Goal: Task Accomplishment & Management: Use online tool/utility

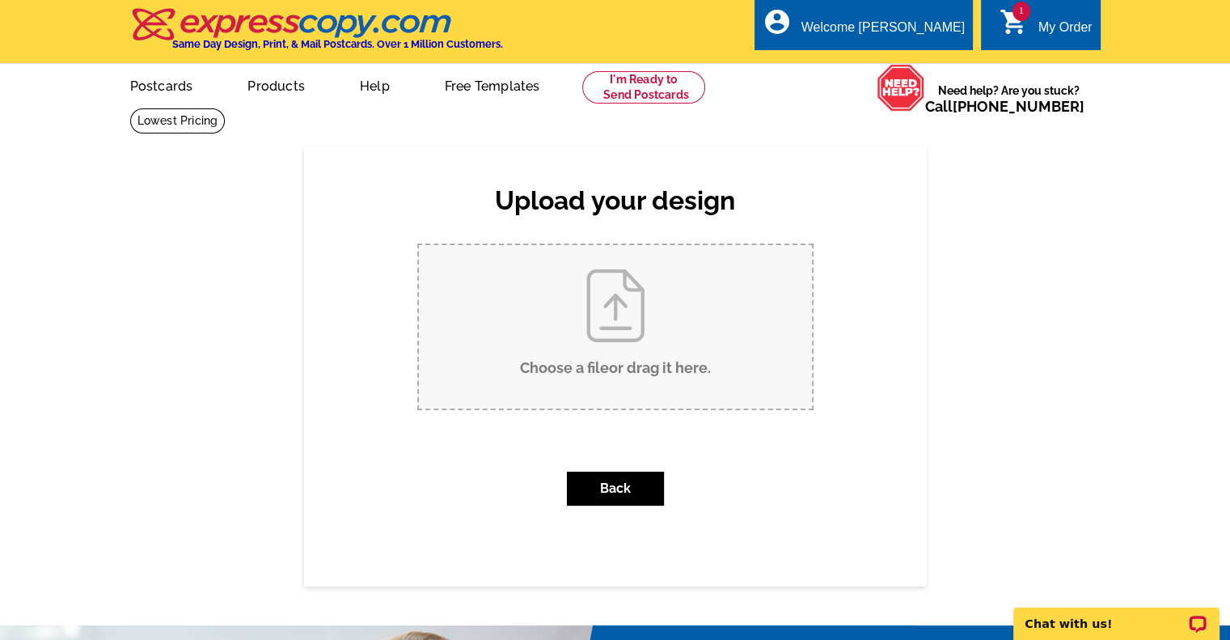
click at [621, 285] on input "Choose a file or drag it here ." at bounding box center [615, 326] width 393 height 163
type input "C:\fakepath\Just Sold Contemporary - three sales - Lily Stevens - 08-22-2025 (1…"
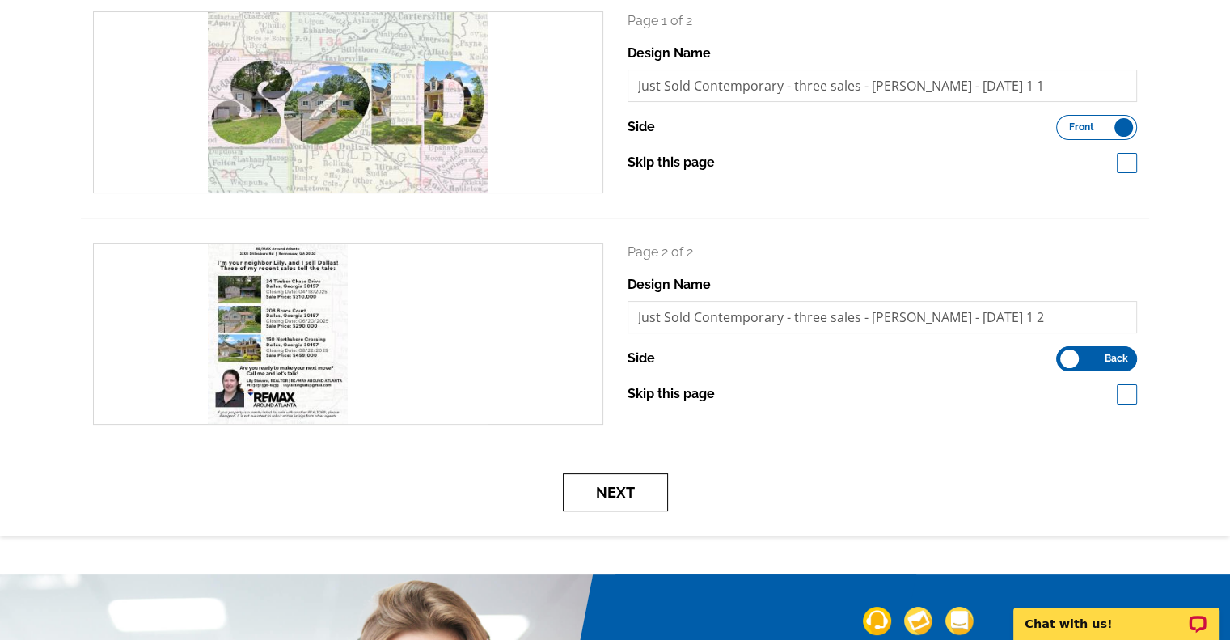
click at [643, 502] on button "Next" at bounding box center [615, 492] width 105 height 38
click at [603, 490] on button "Next" at bounding box center [615, 492] width 105 height 38
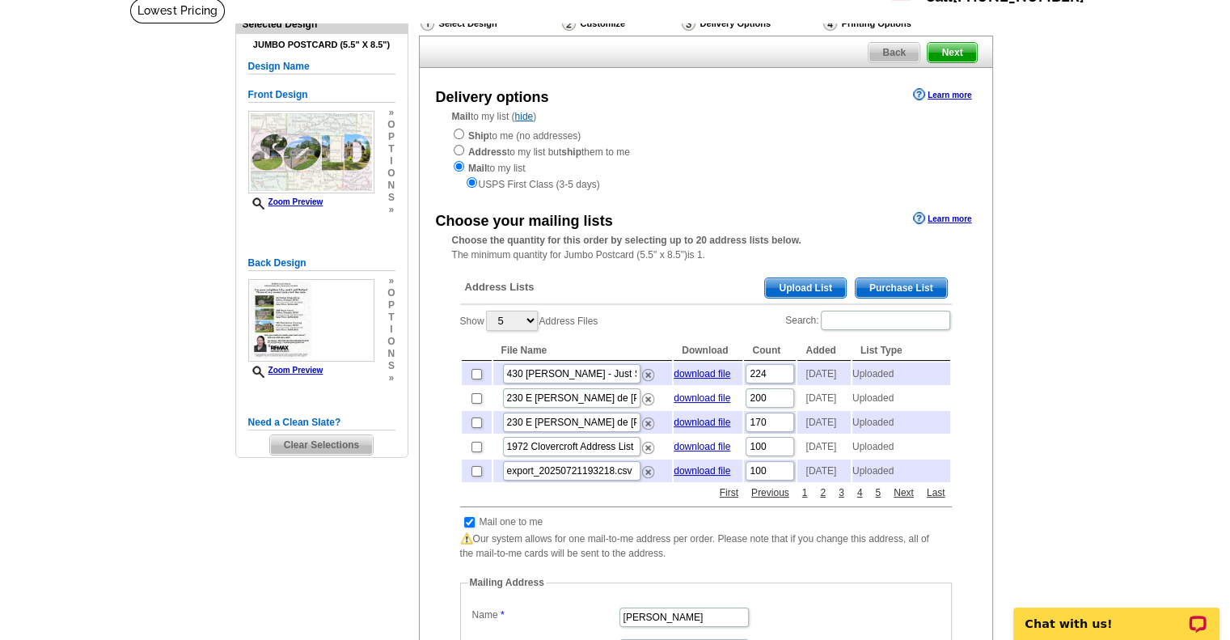
scroll to position [116, 0]
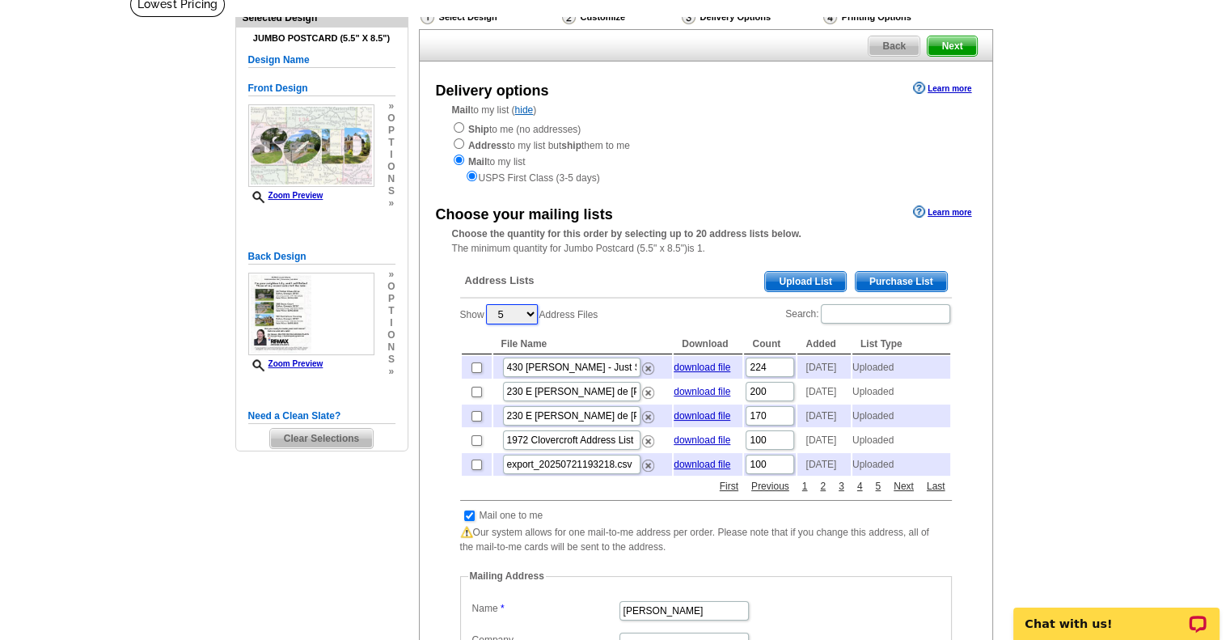
click at [527, 311] on select "5 10 25 50 100" at bounding box center [512, 314] width 52 height 20
select select "100"
click at [488, 305] on select "5 10 25 50 100" at bounding box center [512, 314] width 52 height 20
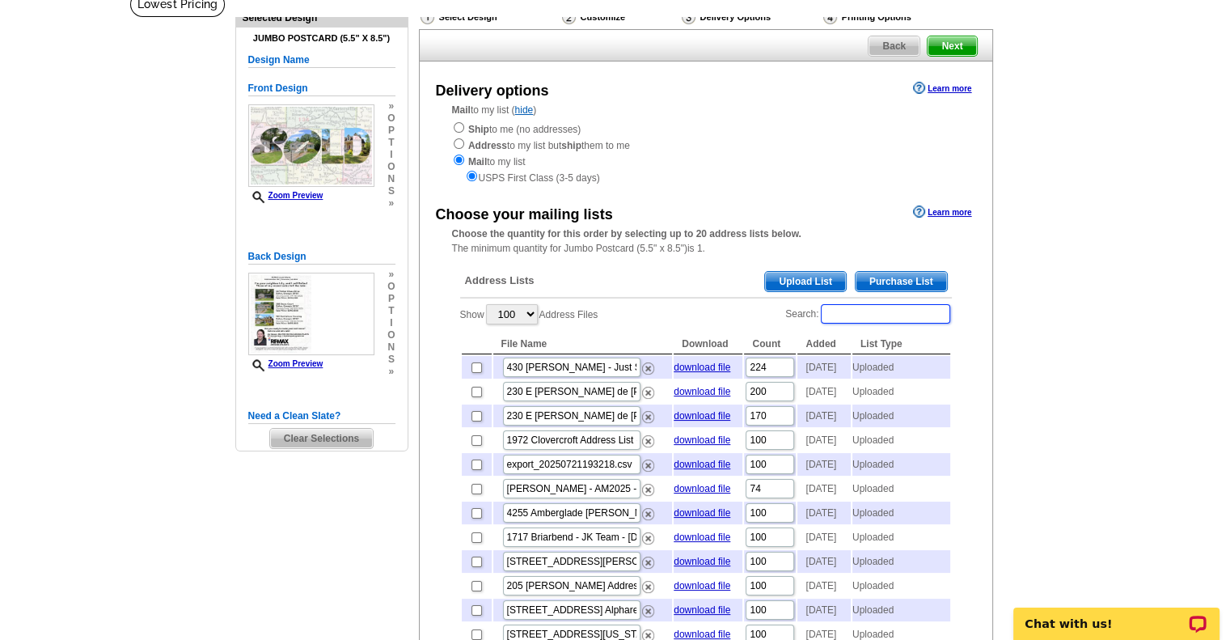
click at [870, 310] on input "Search:" at bounding box center [885, 313] width 129 height 19
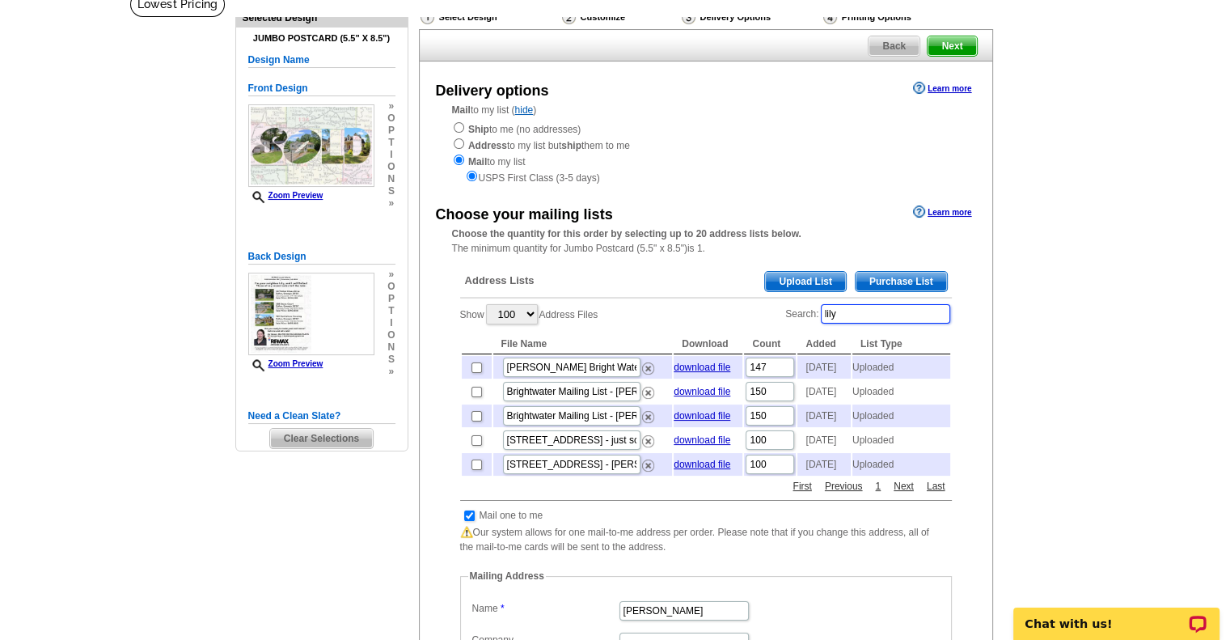
type input "lily"
click at [466, 521] on input "checkbox" at bounding box center [469, 515] width 11 height 11
checkbox input "false"
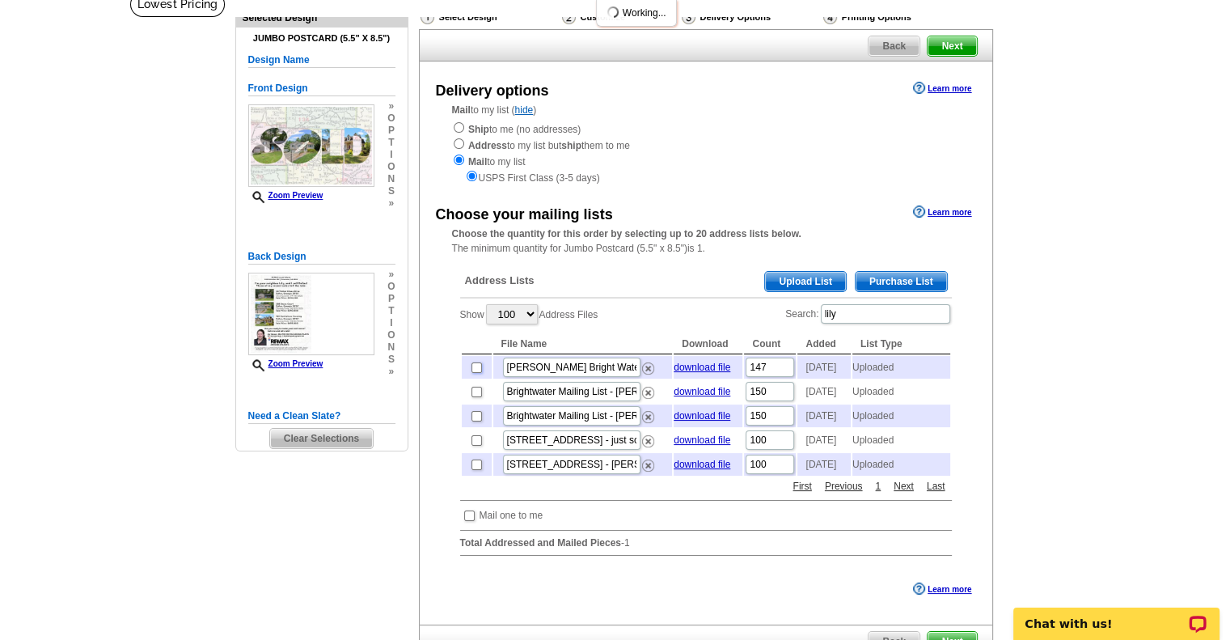
click at [473, 368] on input "checkbox" at bounding box center [477, 367] width 11 height 11
checkbox input "true"
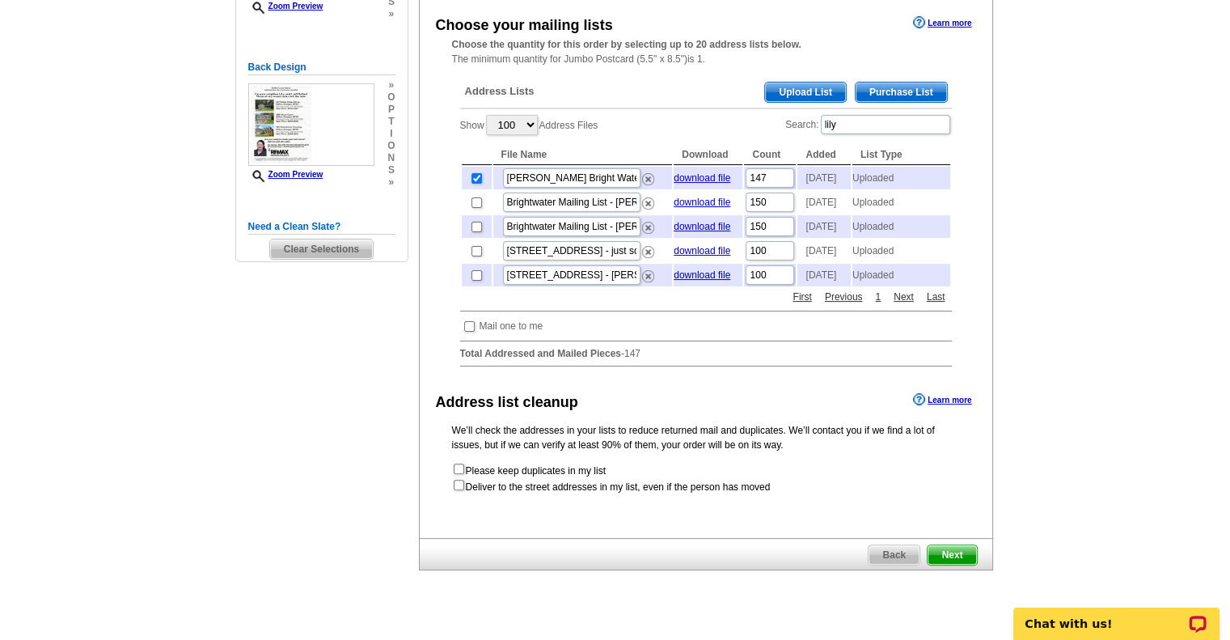
click at [955, 565] on span "Next" at bounding box center [952, 554] width 49 height 19
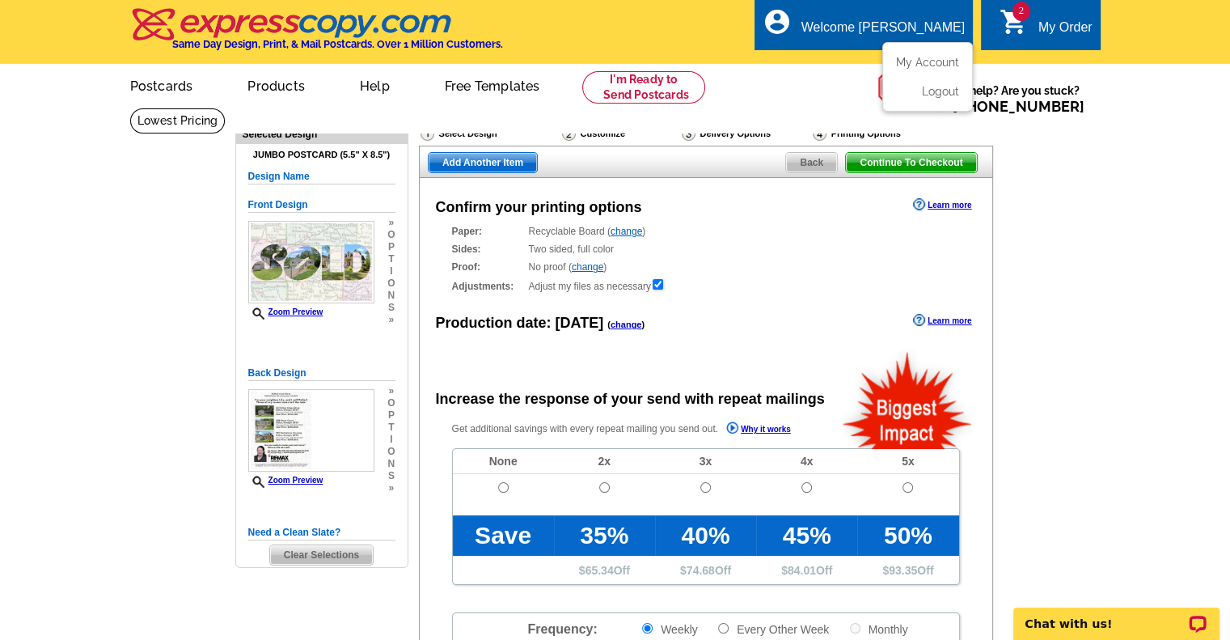
radio input "false"
